Goal: Transaction & Acquisition: Purchase product/service

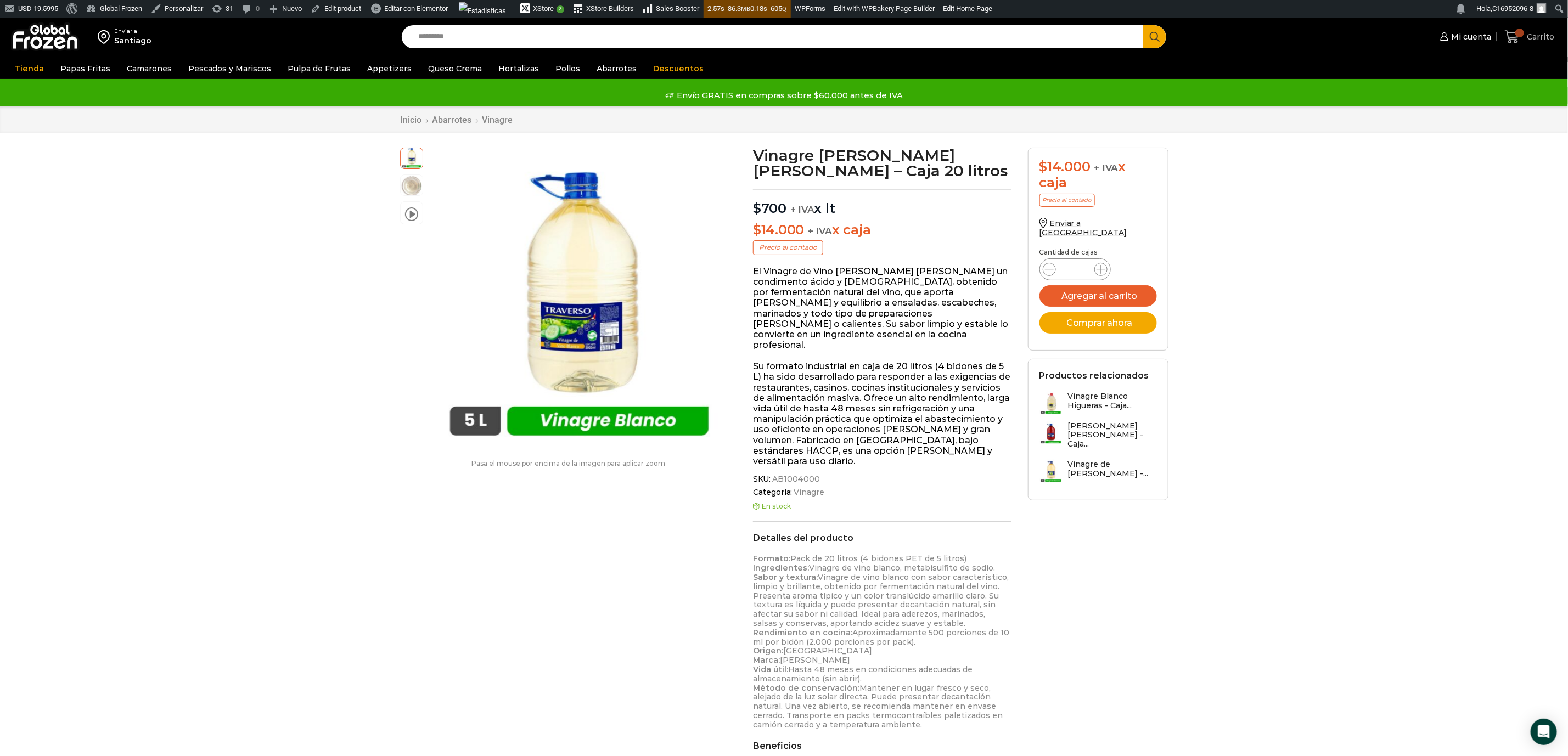
click at [1529, 33] on span "Carrito" at bounding box center [1539, 37] width 30 height 11
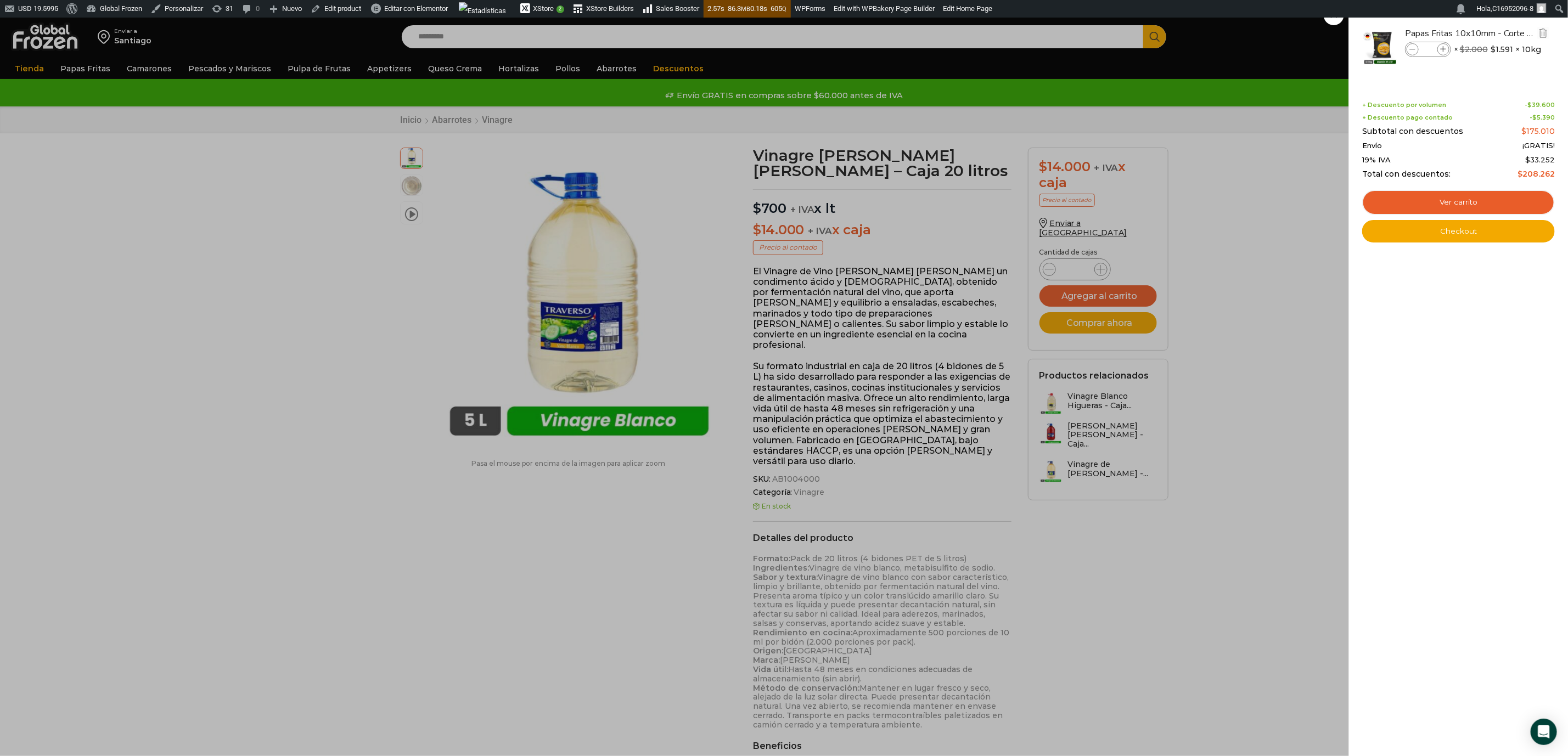
click at [1413, 48] on icon at bounding box center [1413, 50] width 6 height 6
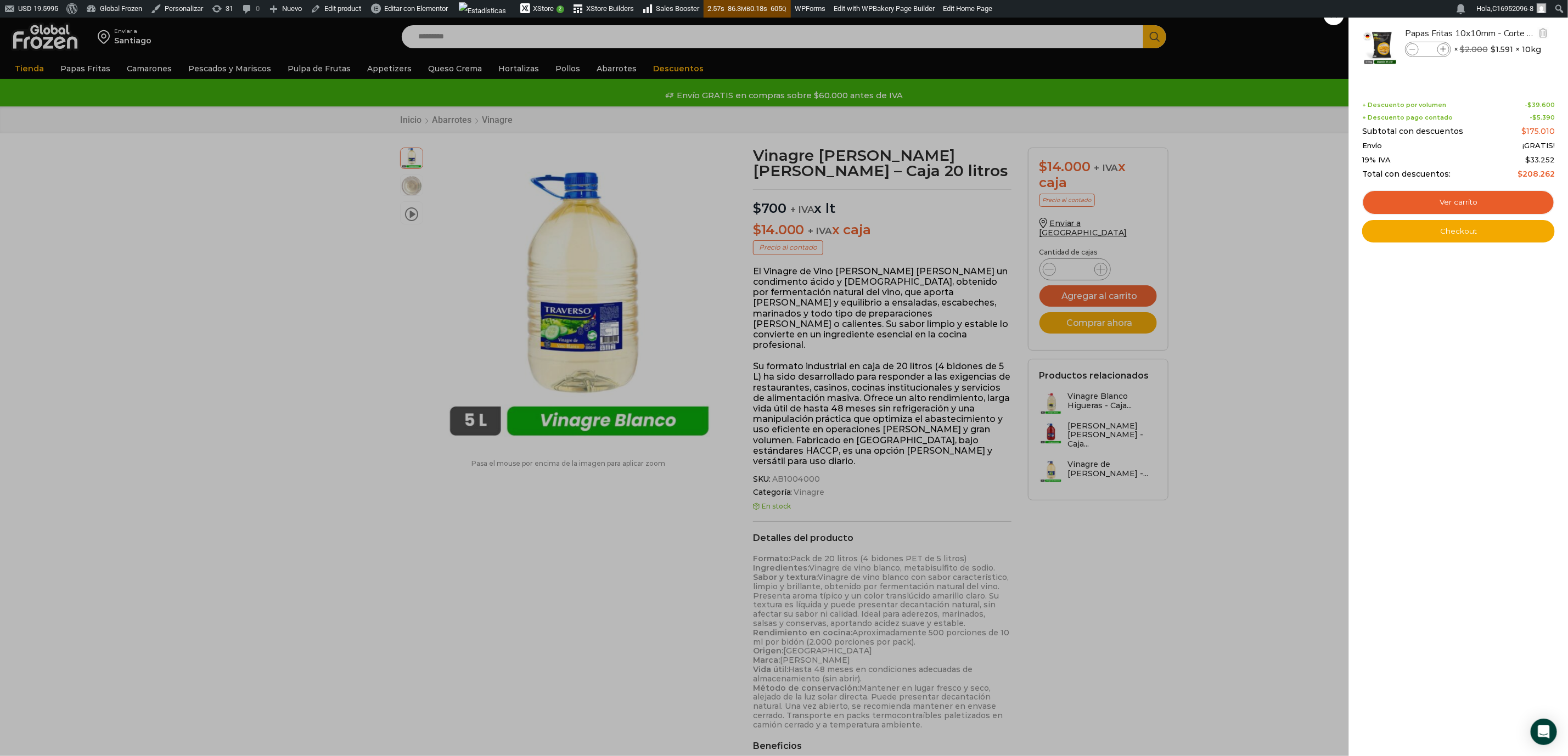
click at [1413, 48] on icon at bounding box center [1413, 50] width 6 height 6
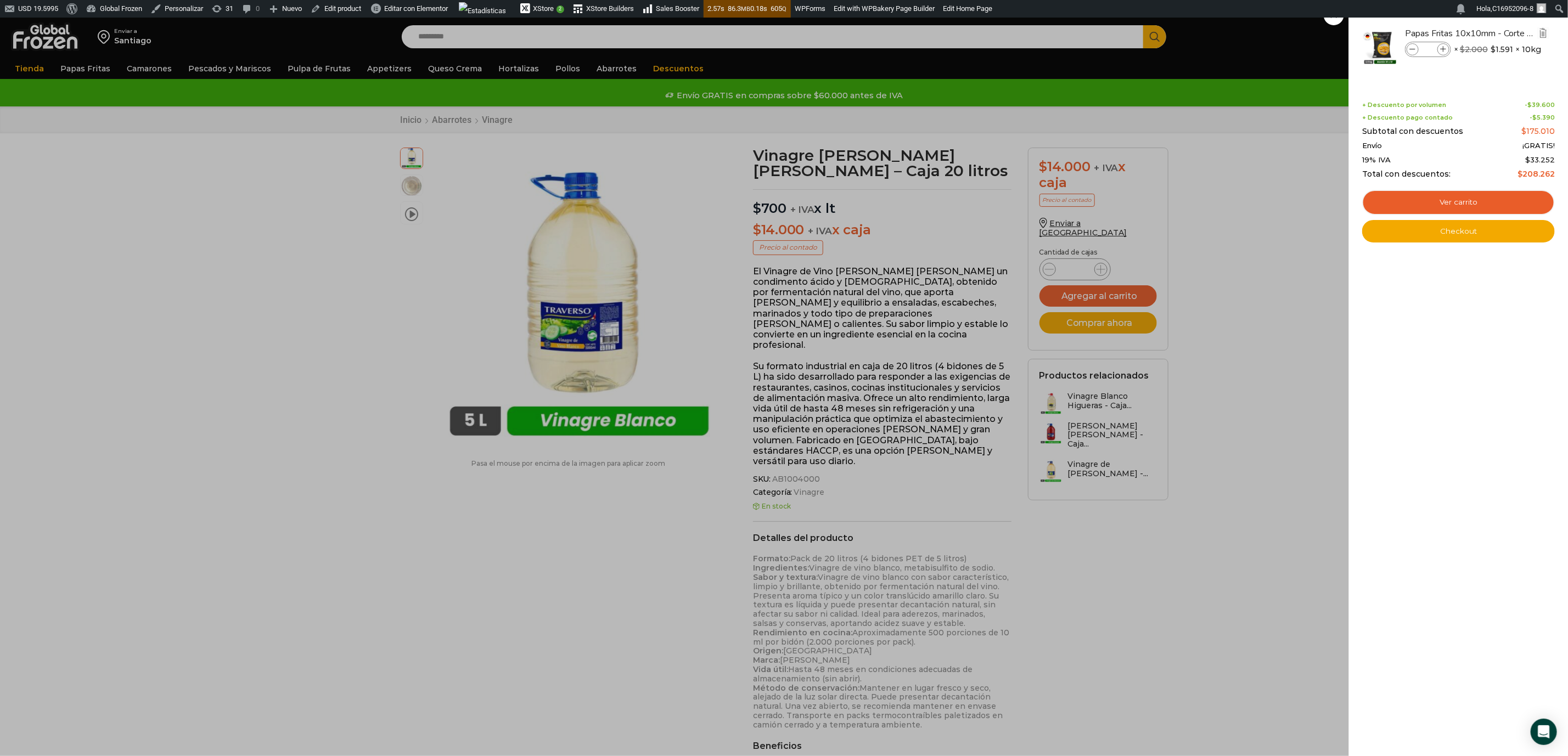
type input "*"
click at [1503, 24] on div "1 Carrito 1 1 Shopping Cart *" at bounding box center [1530, 37] width 55 height 26
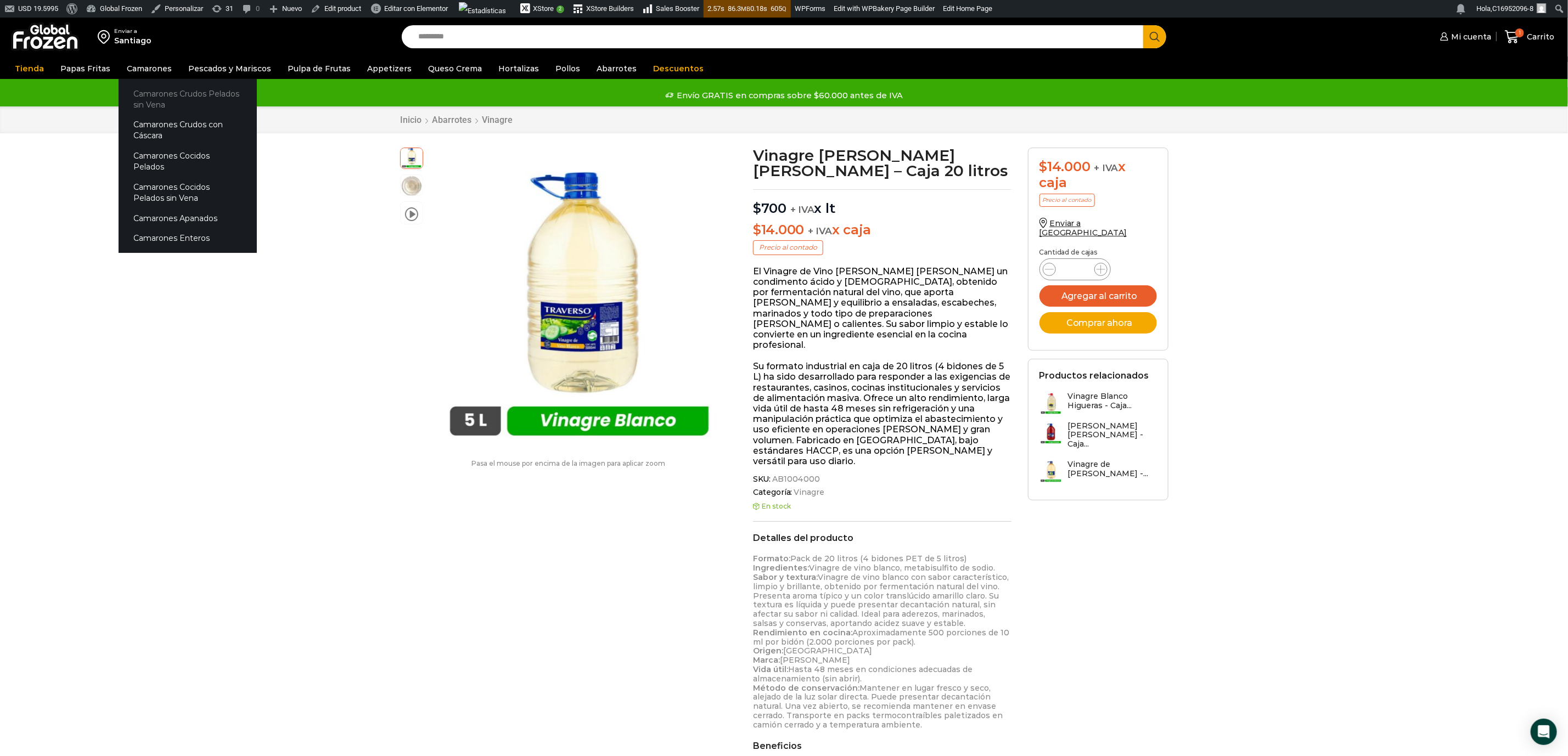
click at [152, 91] on link "Camarones Crudos Pelados sin Vena" at bounding box center [188, 99] width 138 height 31
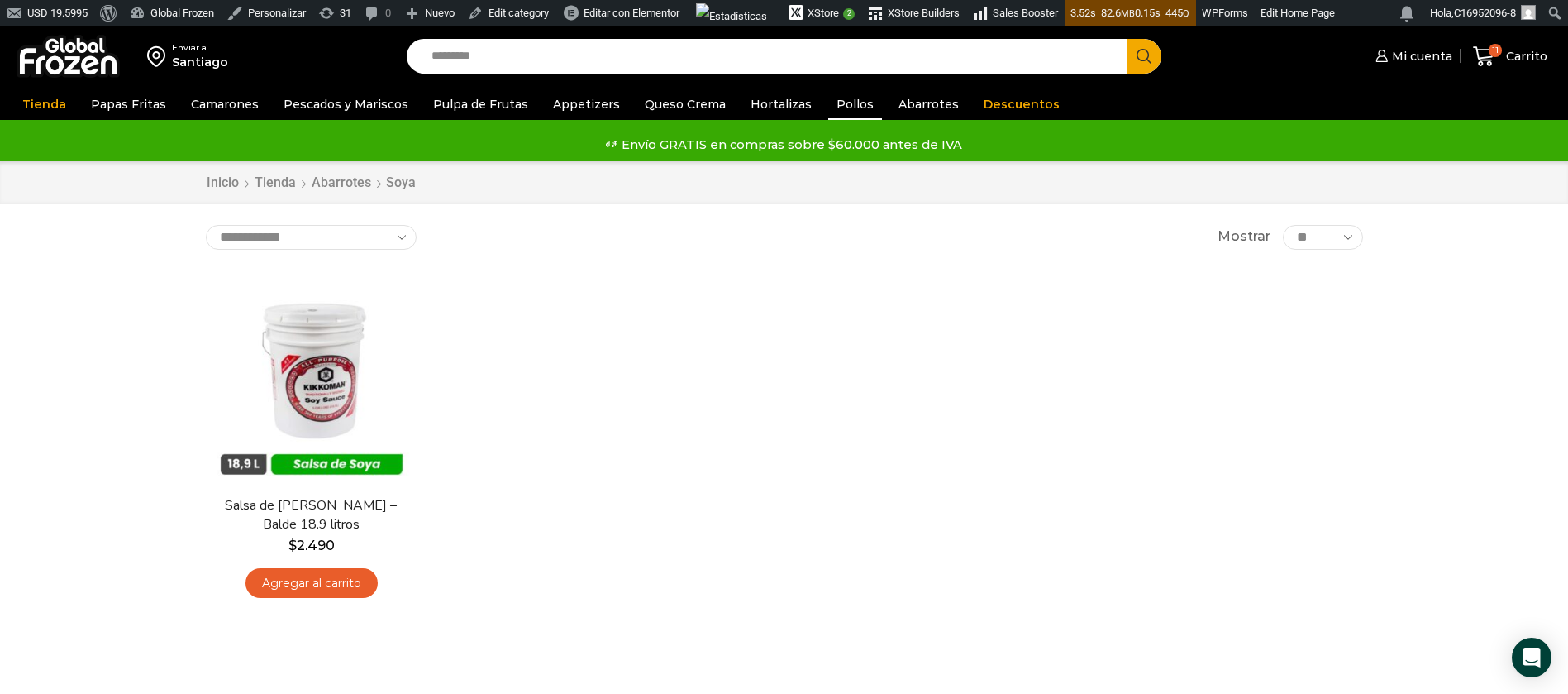
click at [828, 100] on link "Pollos" at bounding box center [854, 103] width 54 height 31
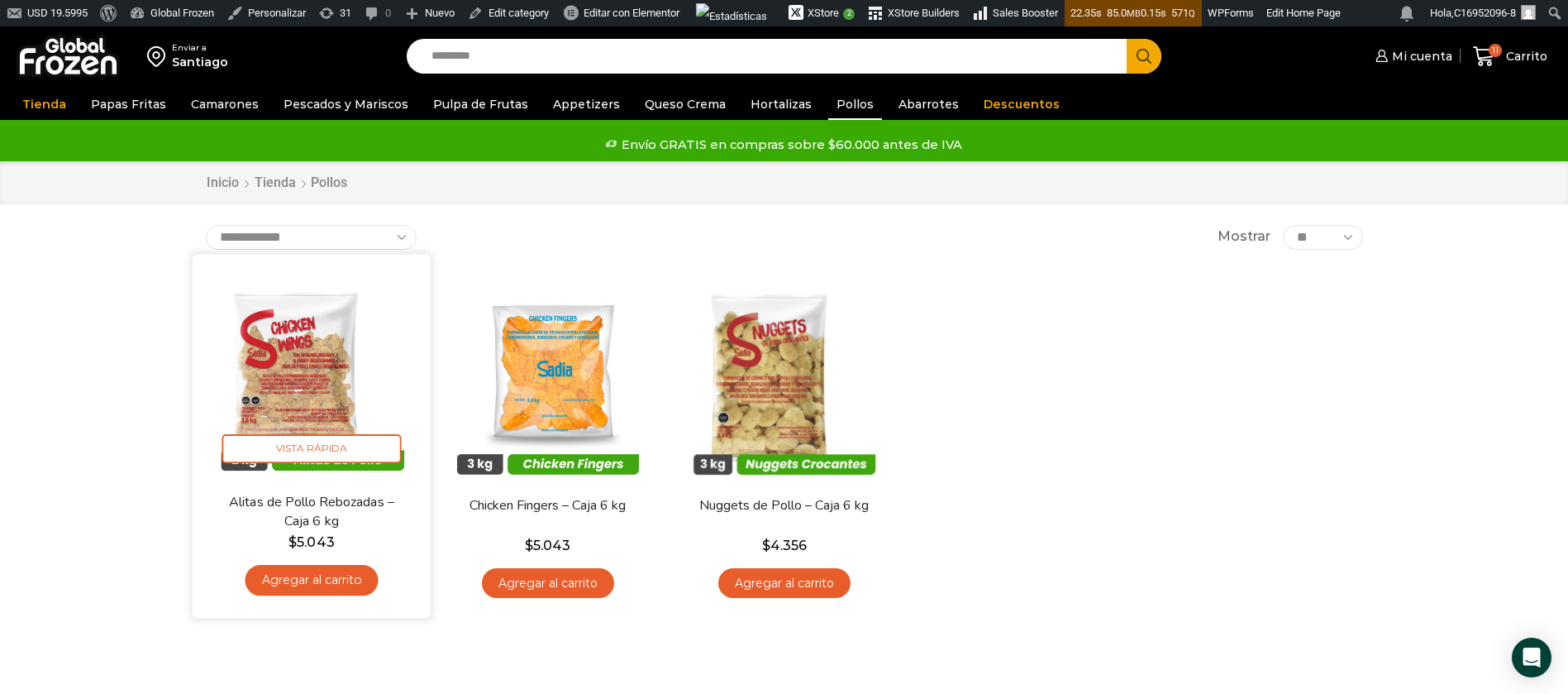
click at [300, 394] on img at bounding box center [311, 372] width 213 height 213
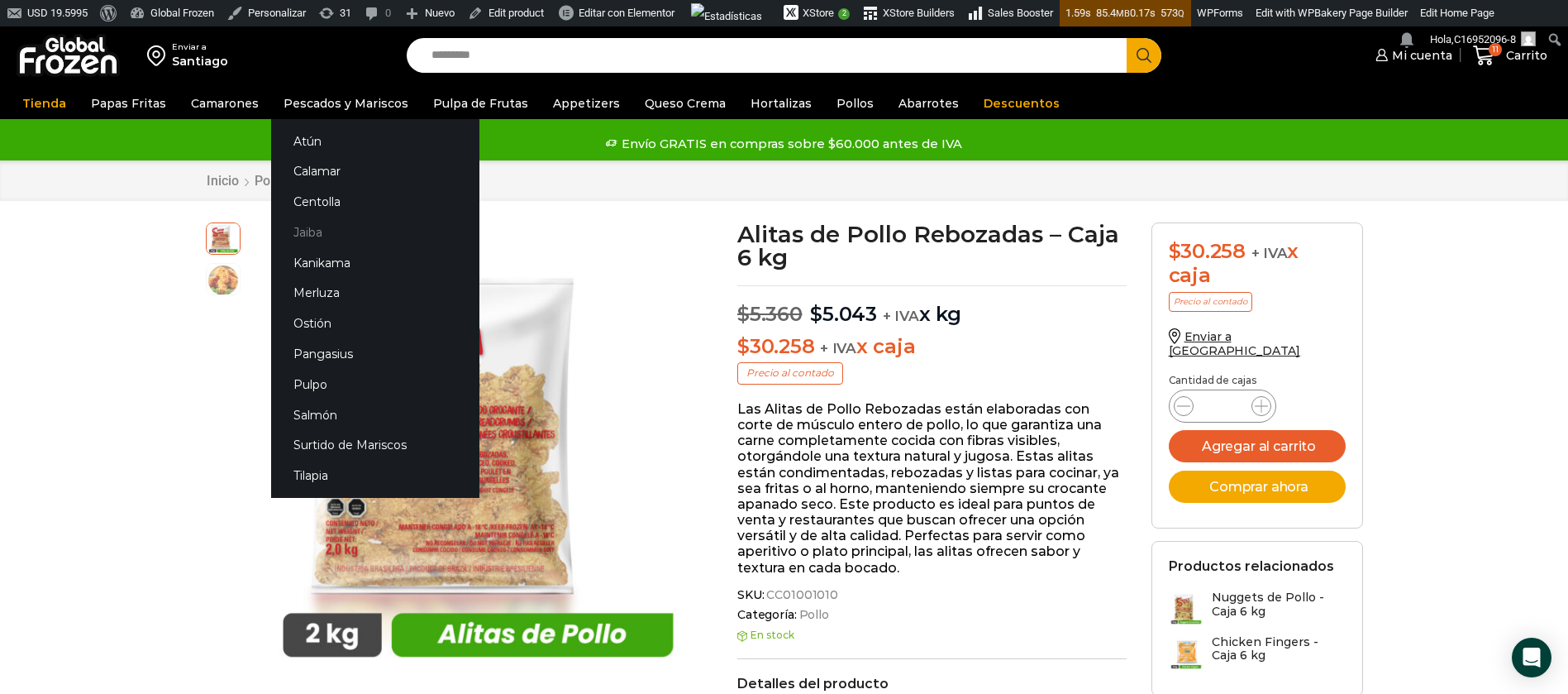
click at [304, 235] on link "Jaiba" at bounding box center [376, 233] width 208 height 31
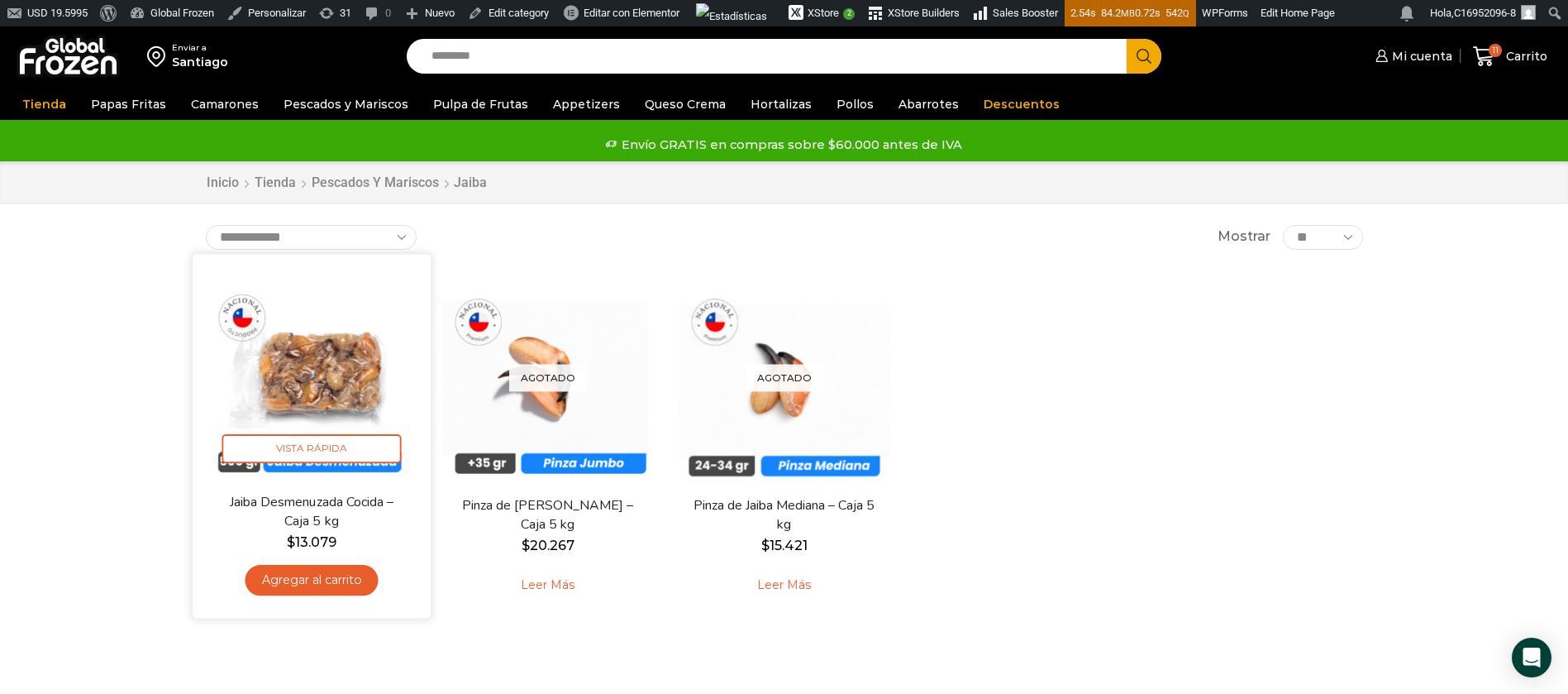
click at [323, 378] on img at bounding box center [311, 372] width 213 height 213
